Goal: Task Accomplishment & Management: Manage account settings

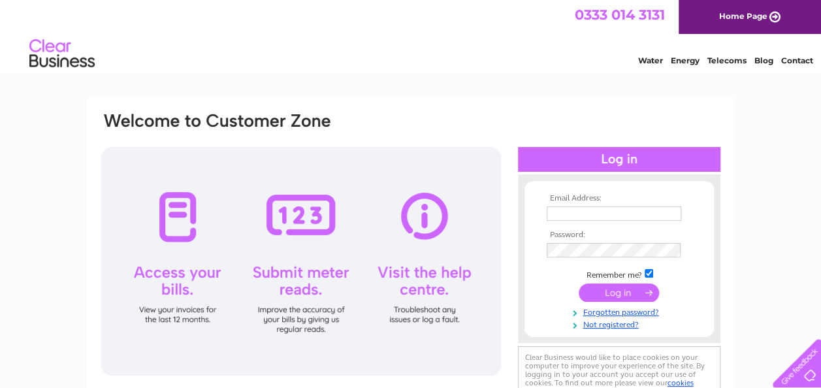
type input "charlie.wbr@btconnect.com"
click at [606, 289] on input "submit" at bounding box center [618, 292] width 80 height 18
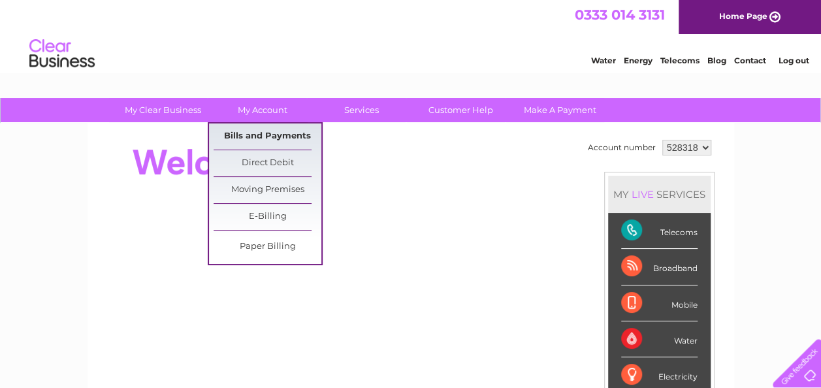
click at [265, 129] on link "Bills and Payments" at bounding box center [267, 136] width 108 height 26
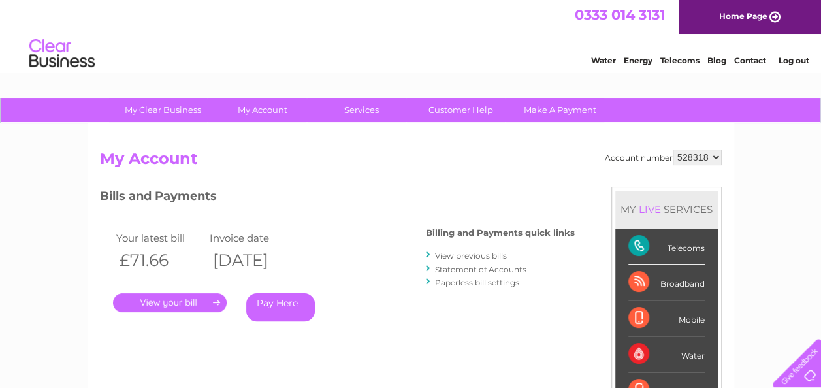
scroll to position [65, 0]
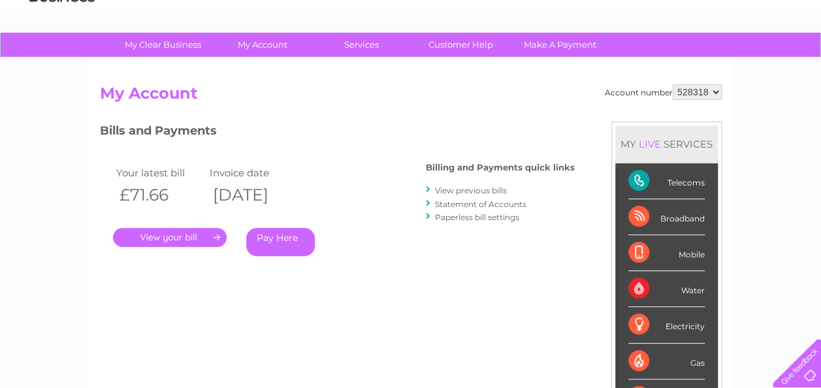
click at [165, 238] on link "." at bounding box center [170, 237] width 114 height 19
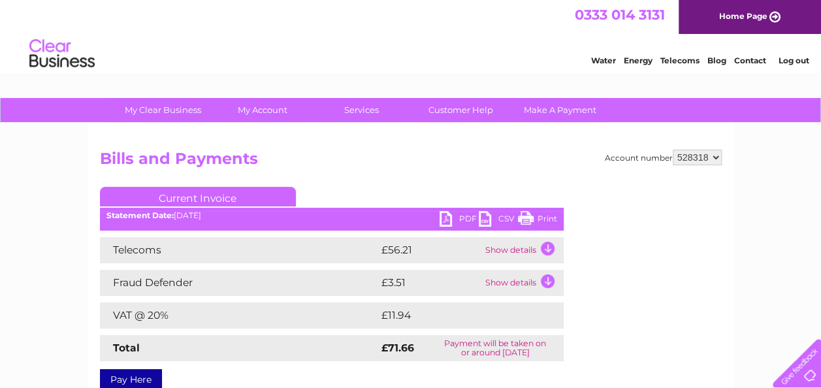
click at [442, 214] on link "PDF" at bounding box center [458, 220] width 39 height 19
